Goal: Information Seeking & Learning: Learn about a topic

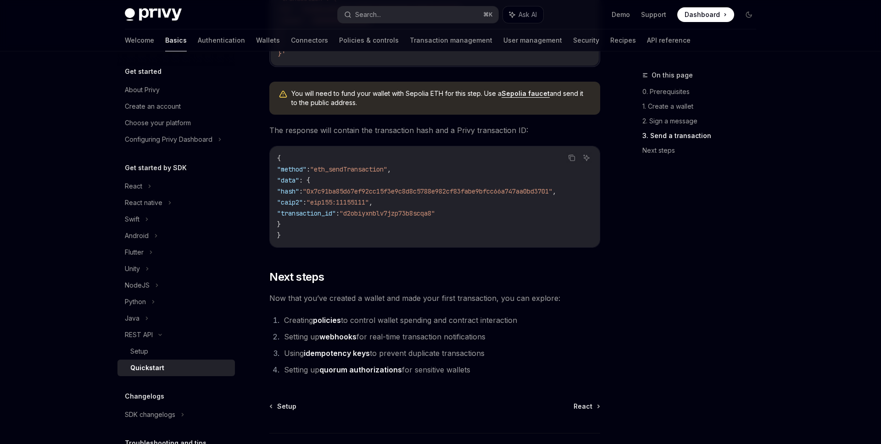
scroll to position [1101, 0]
click at [343, 340] on link "webhooks" at bounding box center [337, 336] width 37 height 10
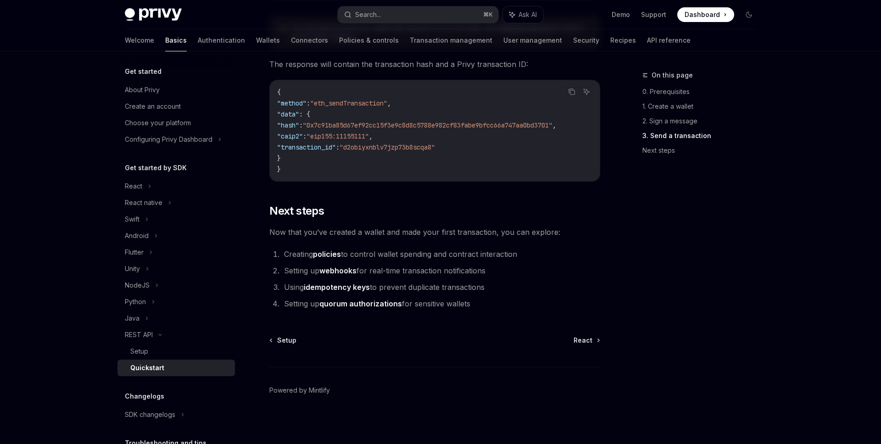
scroll to position [1175, 0]
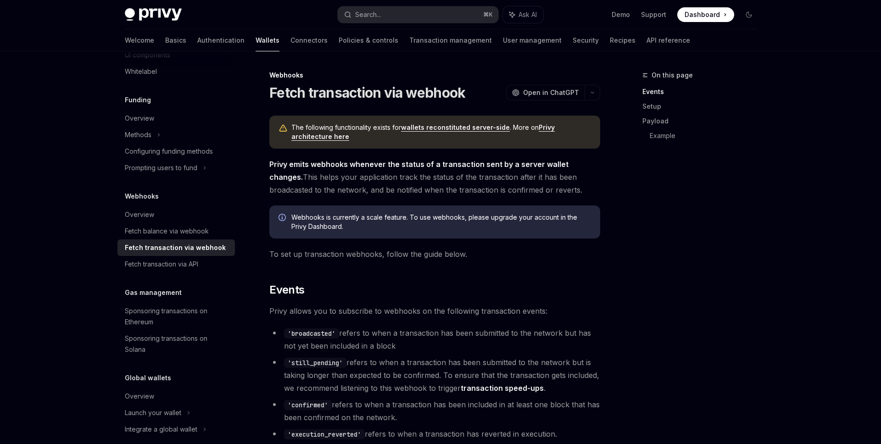
click at [546, 126] on link "Privy architecture here" at bounding box center [422, 131] width 263 height 17
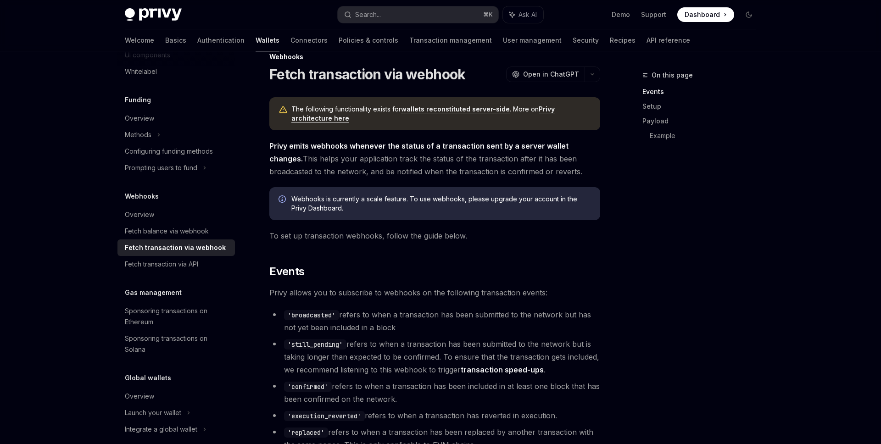
scroll to position [20, 0]
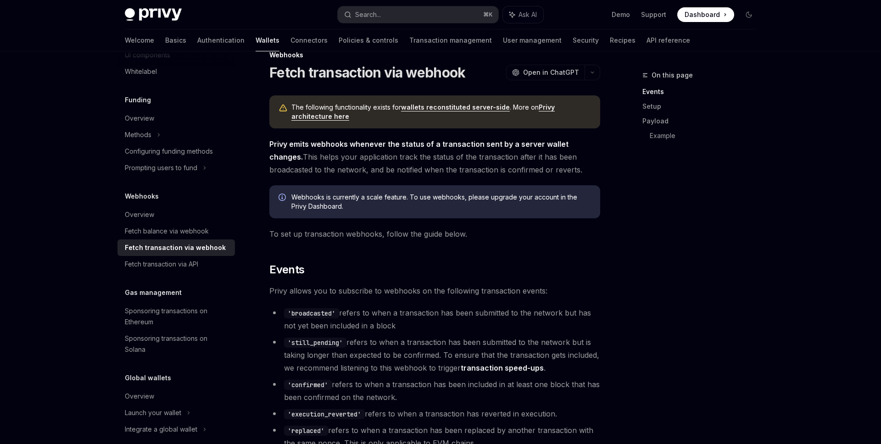
click at [478, 106] on link "wallets reconstituted server-side" at bounding box center [455, 107] width 109 height 8
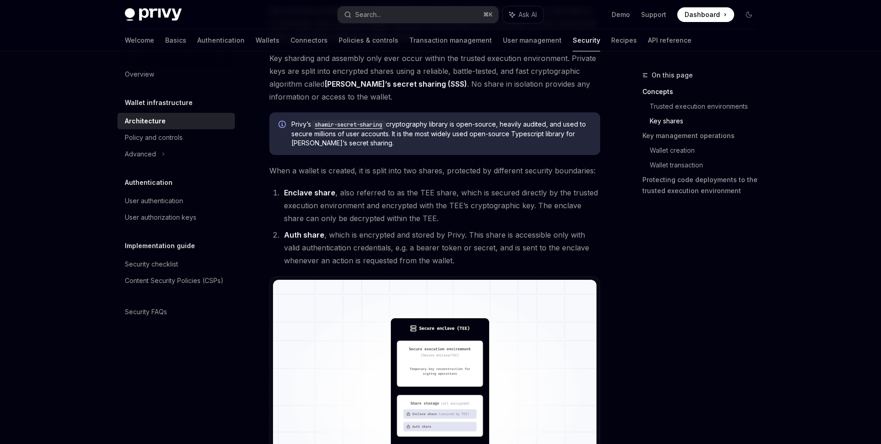
scroll to position [491, 0]
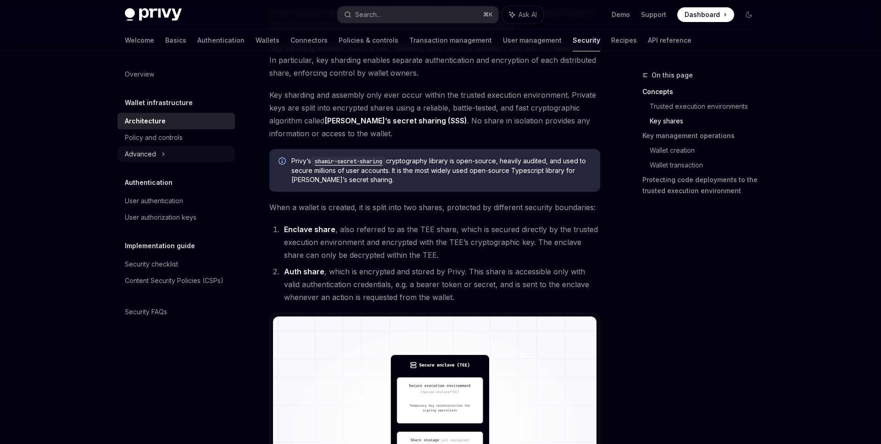
click at [150, 153] on div "Advanced" at bounding box center [140, 154] width 31 height 11
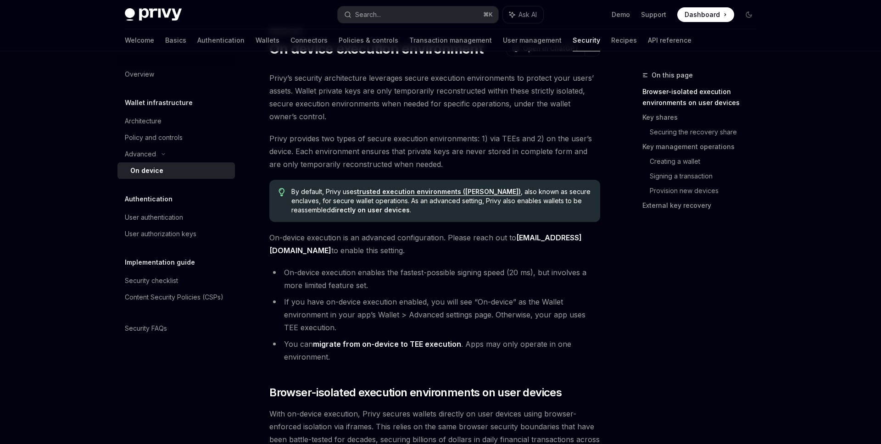
scroll to position [50, 0]
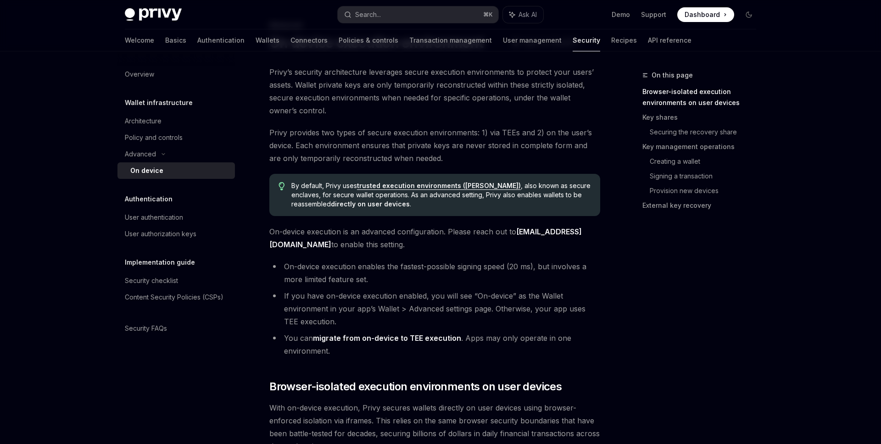
click at [539, 233] on link "[EMAIL_ADDRESS][DOMAIN_NAME]" at bounding box center [425, 238] width 312 height 22
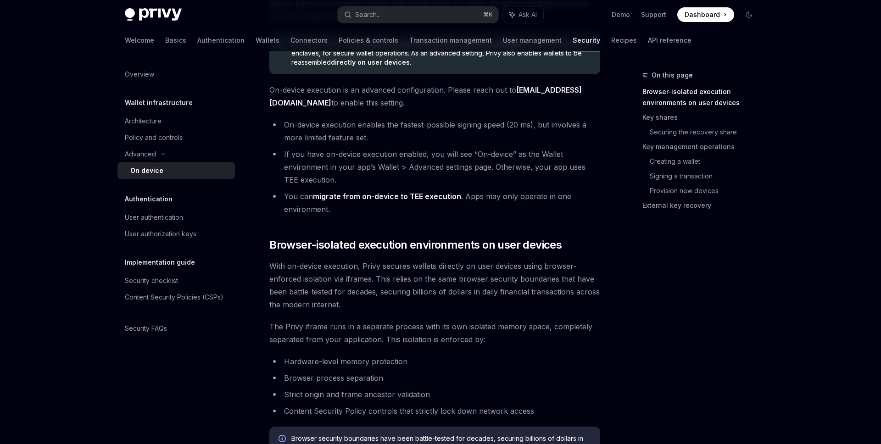
scroll to position [0, 0]
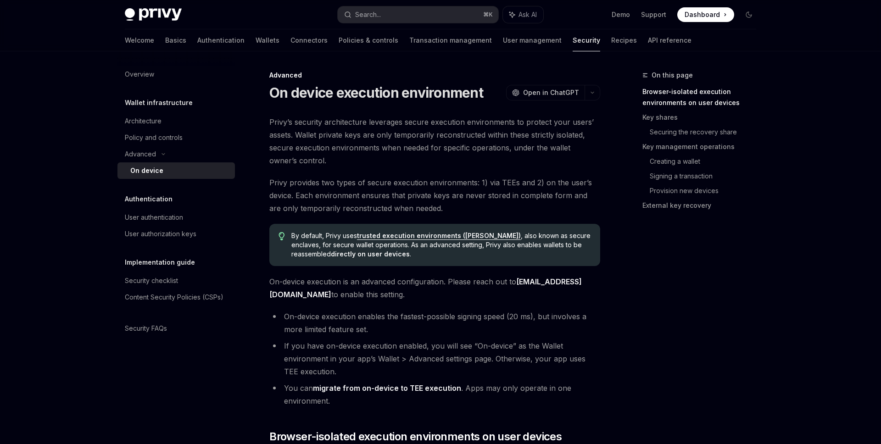
type textarea "*"
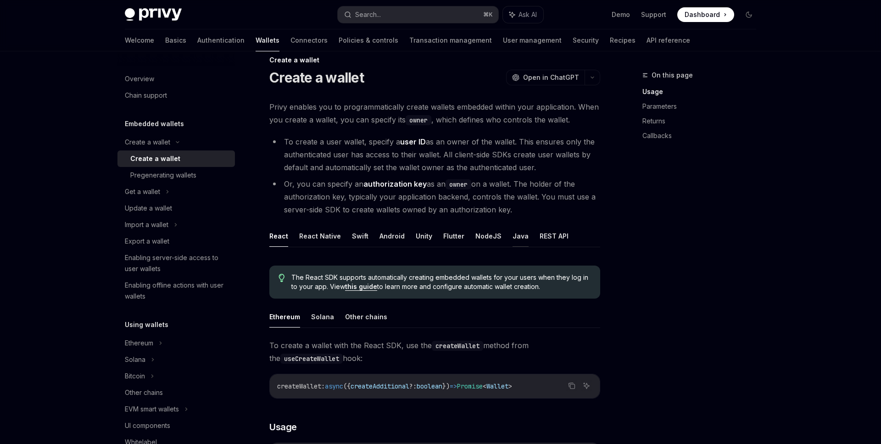
scroll to position [28, 0]
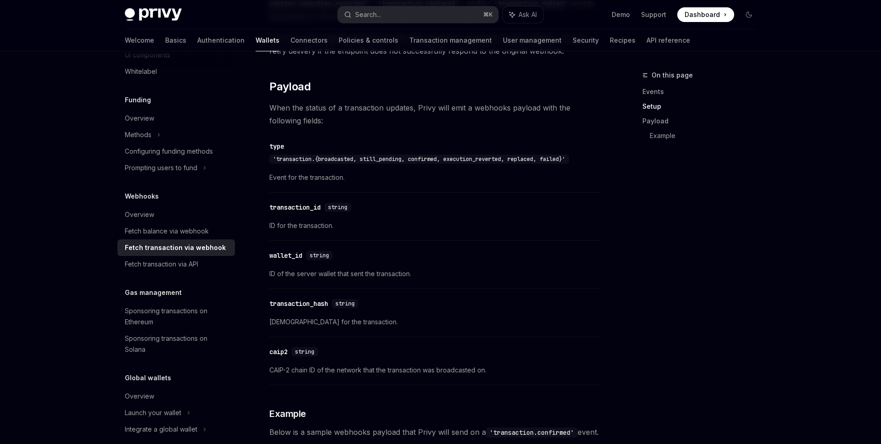
scroll to position [684, 0]
